Goal: Task Accomplishment & Management: Use online tool/utility

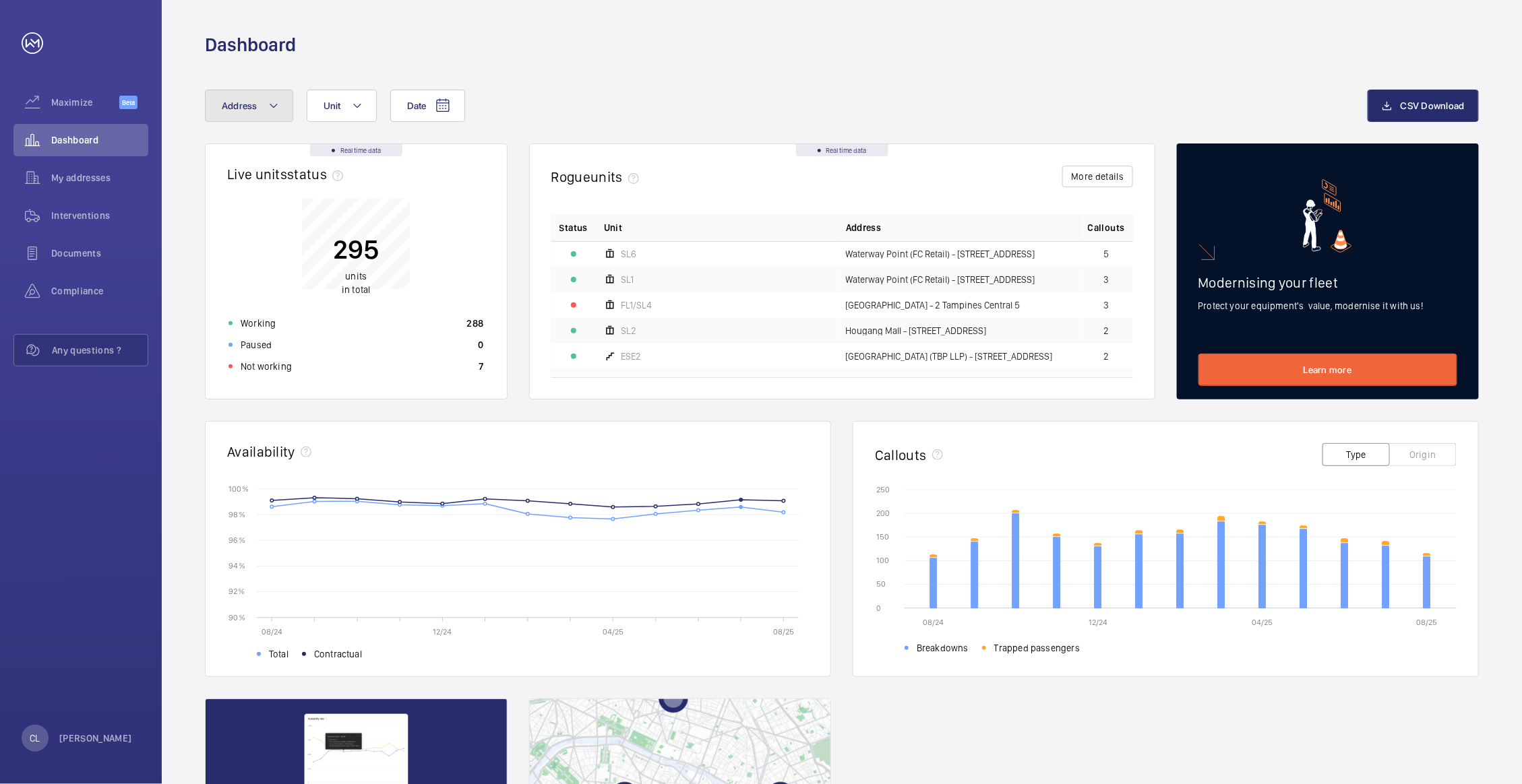
click at [275, 110] on mat-icon at bounding box center [274, 106] width 11 height 16
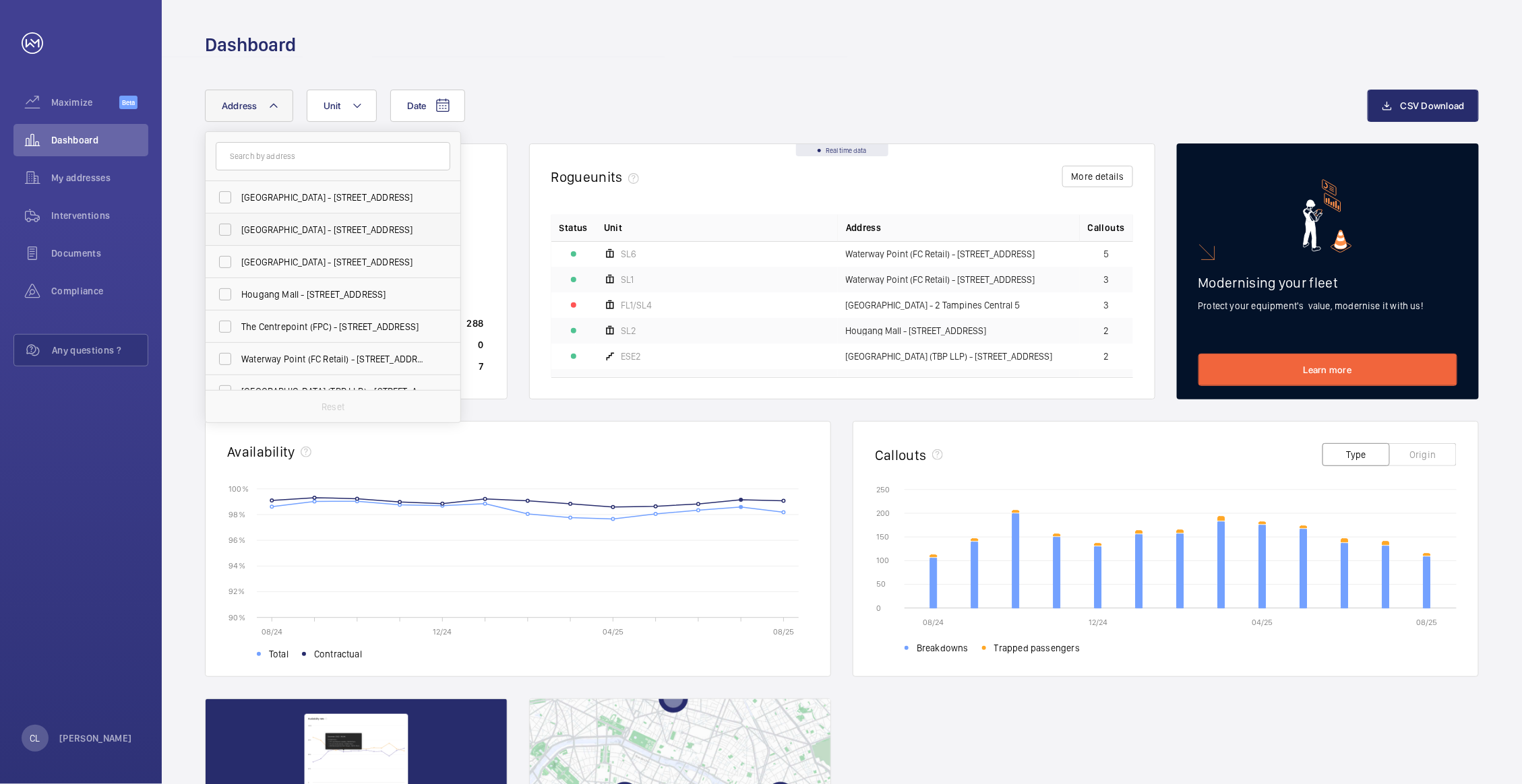
click at [269, 233] on span "[GEOGRAPHIC_DATA] - [STREET_ADDRESS]" at bounding box center [334, 229] width 185 height 13
click at [239, 233] on input "[GEOGRAPHIC_DATA] - [STREET_ADDRESS]" at bounding box center [225, 230] width 27 height 27
checkbox input "true"
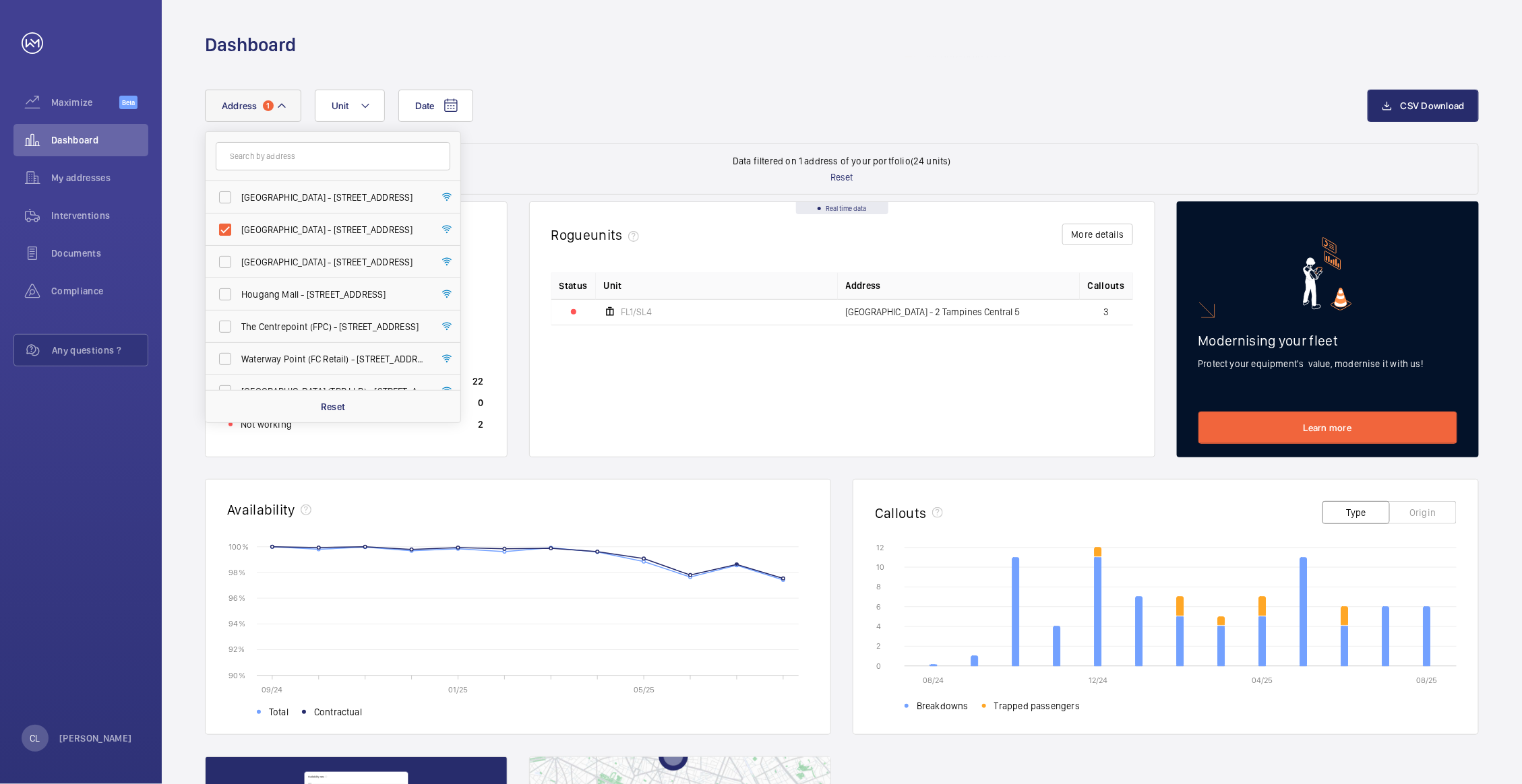
click at [662, 124] on div "Date Address [STREET_ADDRESS] [GEOGRAPHIC_DATA] - [GEOGRAPHIC_DATA] - [STREET_A…" at bounding box center [841, 117] width 1273 height 53
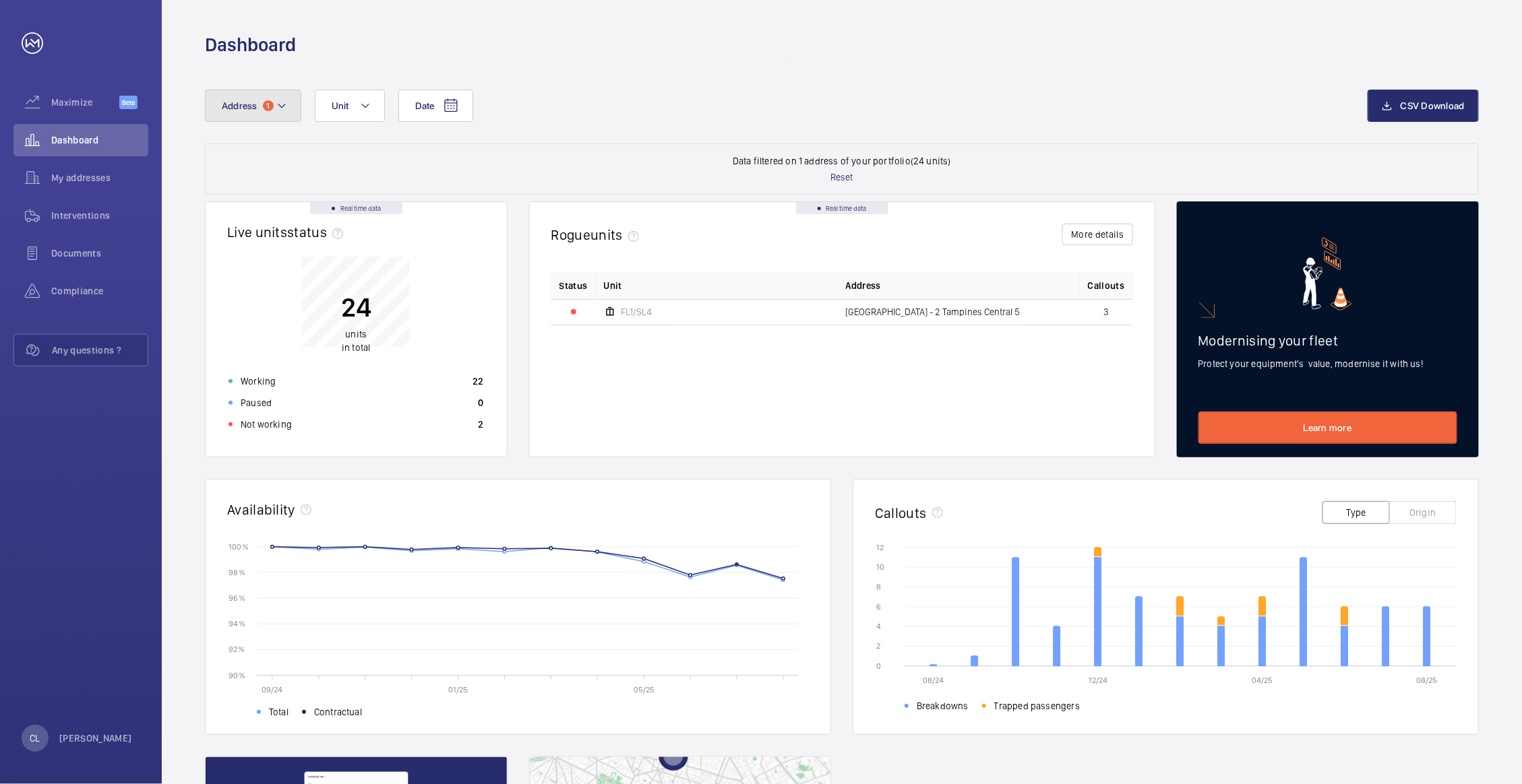
click at [284, 106] on mat-icon at bounding box center [282, 106] width 11 height 16
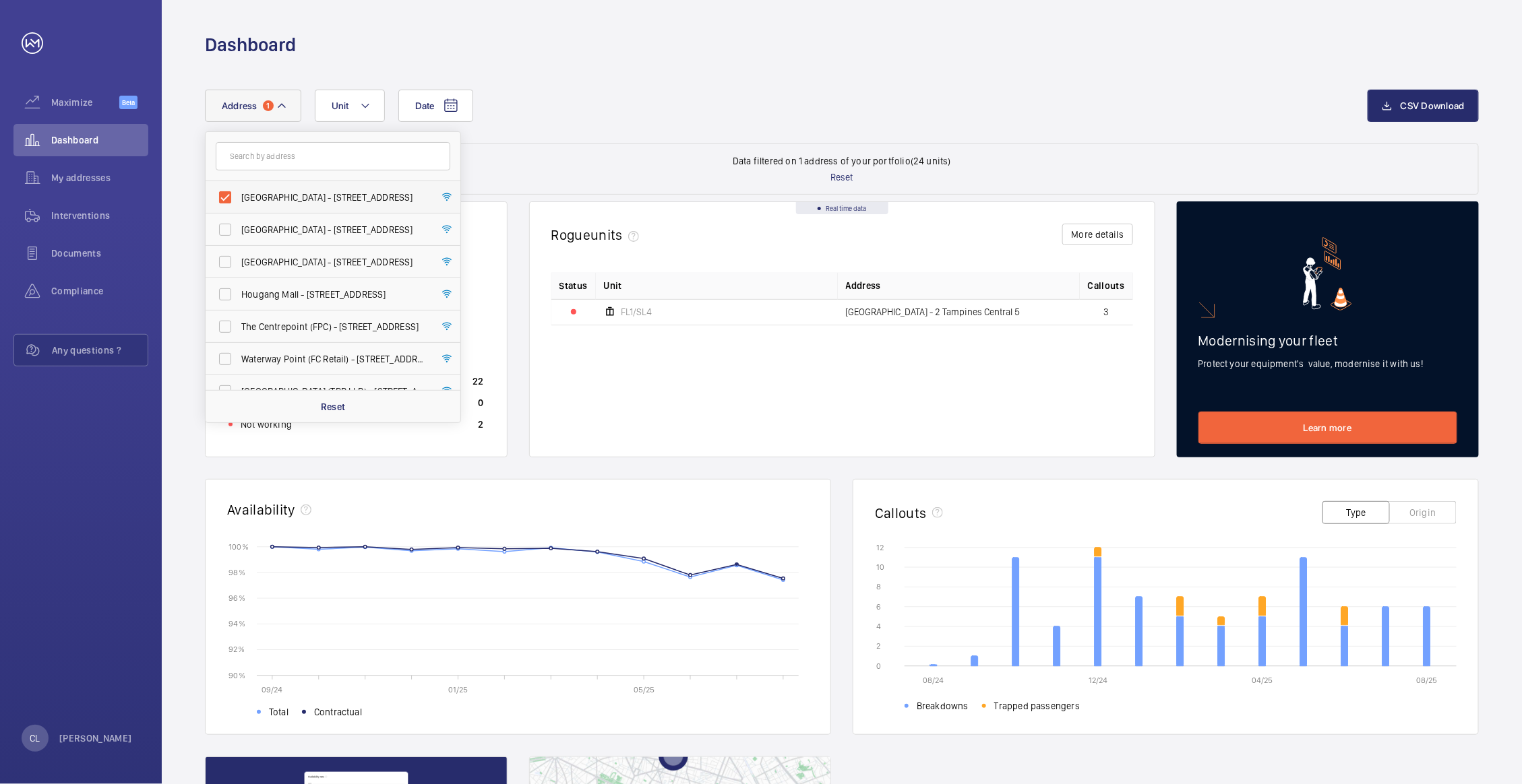
click at [224, 197] on label "[GEOGRAPHIC_DATA] - [STREET_ADDRESS]" at bounding box center [323, 197] width 234 height 32
click at [224, 197] on input "[GEOGRAPHIC_DATA] - [STREET_ADDRESS]" at bounding box center [225, 197] width 27 height 27
checkbox input "false"
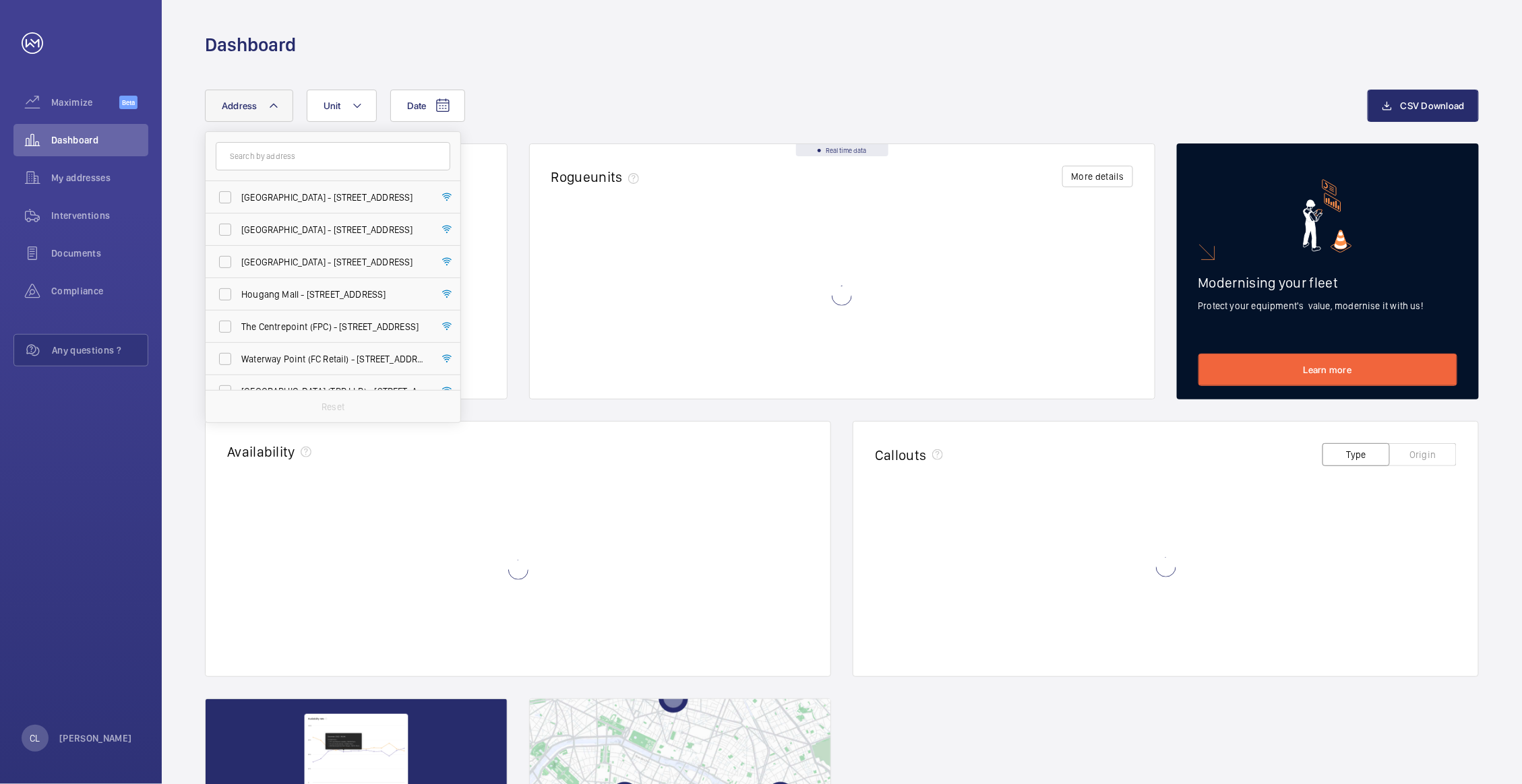
click at [597, 94] on div "Date Address [GEOGRAPHIC_DATA] - [GEOGRAPHIC_DATA] - [STREET_ADDRESS] [GEOGRAPH…" at bounding box center [786, 106] width 1162 height 32
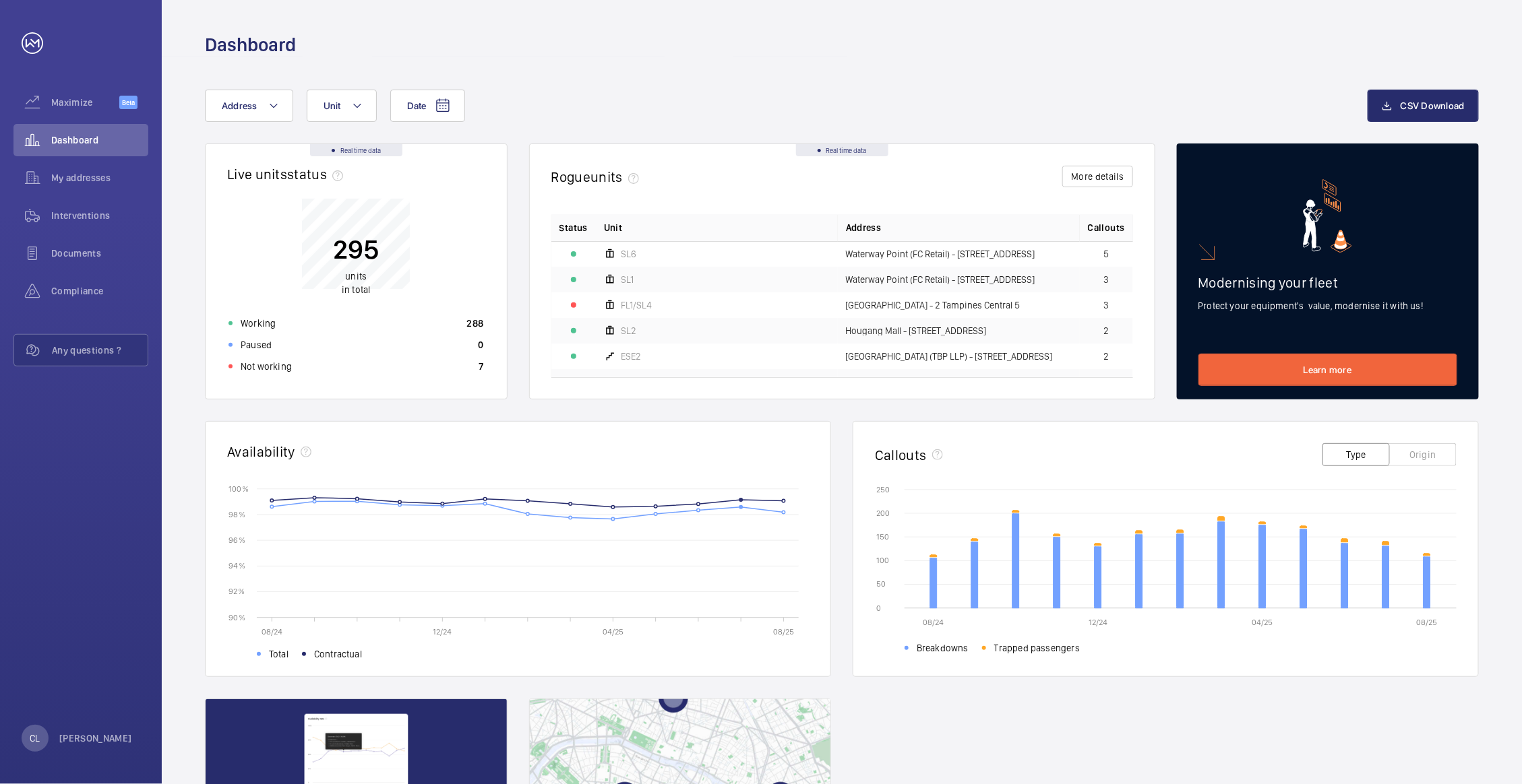
scroll to position [18, 0]
click at [105, 215] on span "Interventions" at bounding box center [99, 215] width 97 height 13
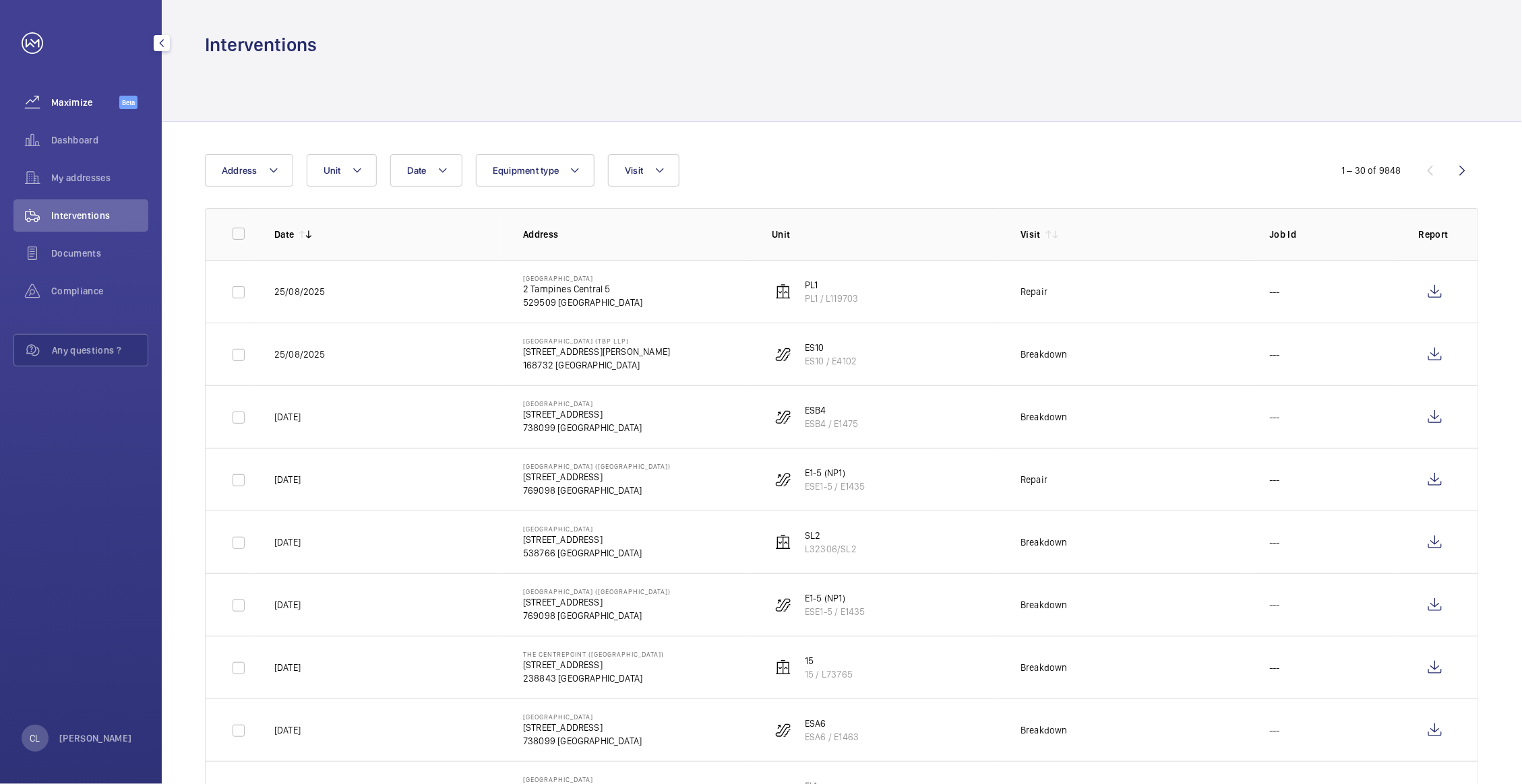
click at [89, 101] on span "Maximize" at bounding box center [85, 102] width 68 height 13
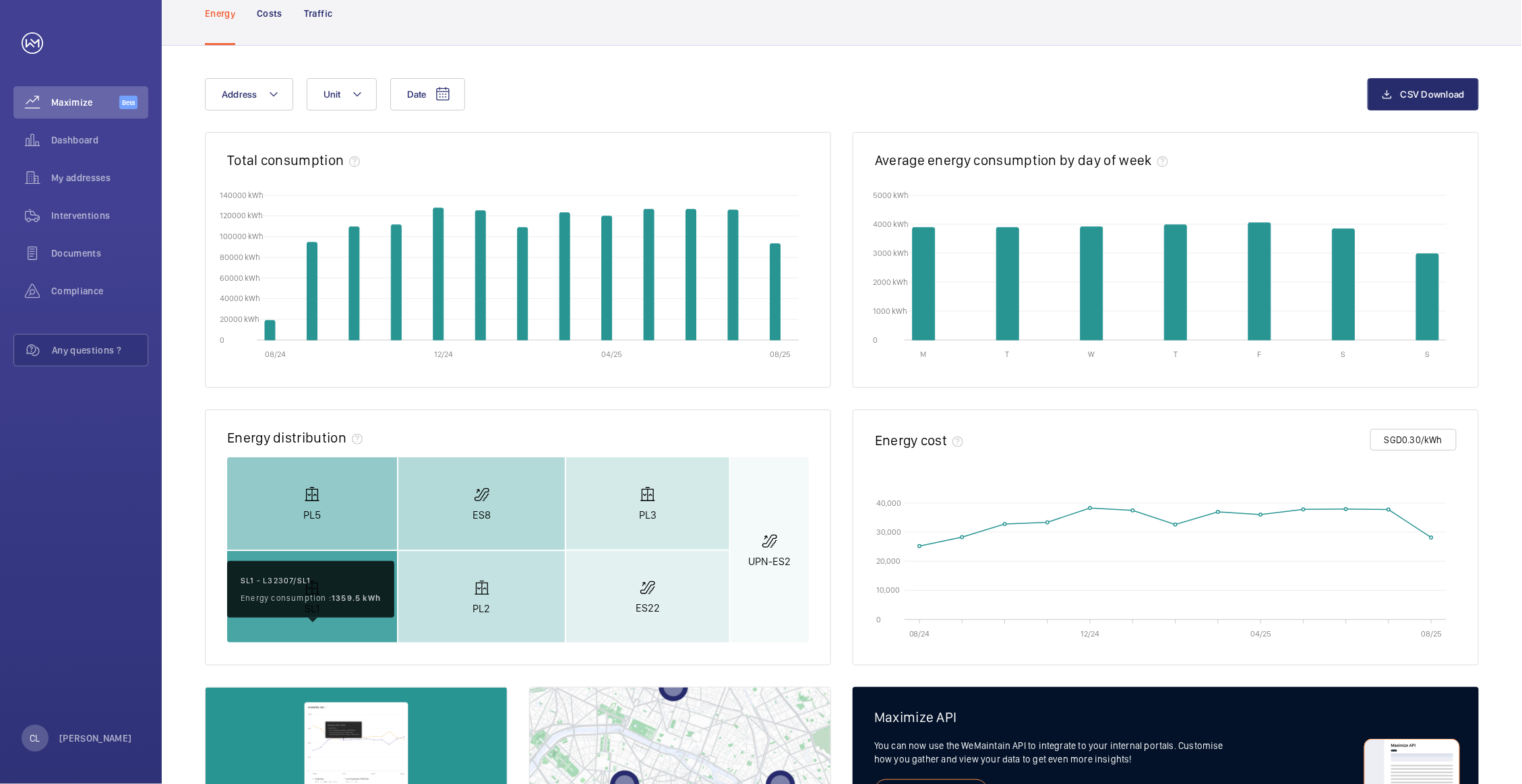
scroll to position [76, 0]
